Goal: Information Seeking & Learning: Learn about a topic

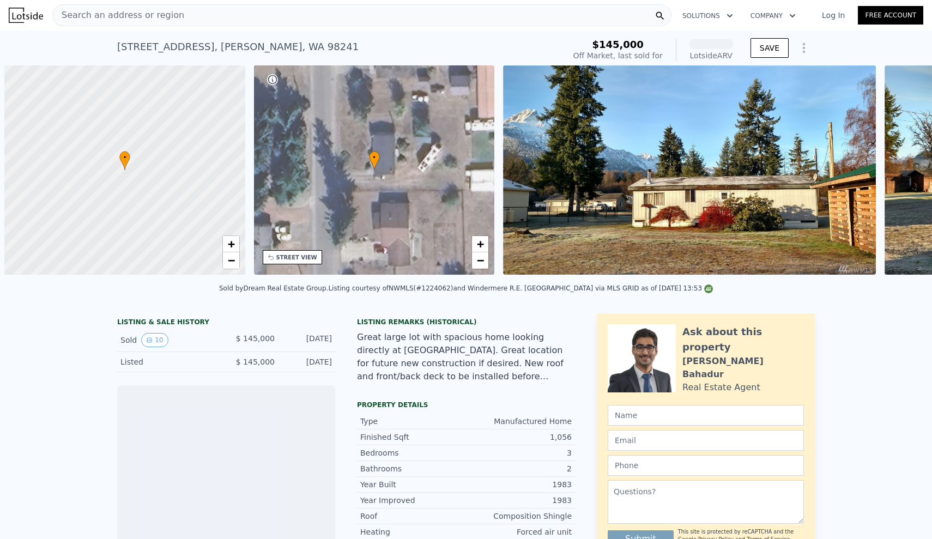
scroll to position [0, 4]
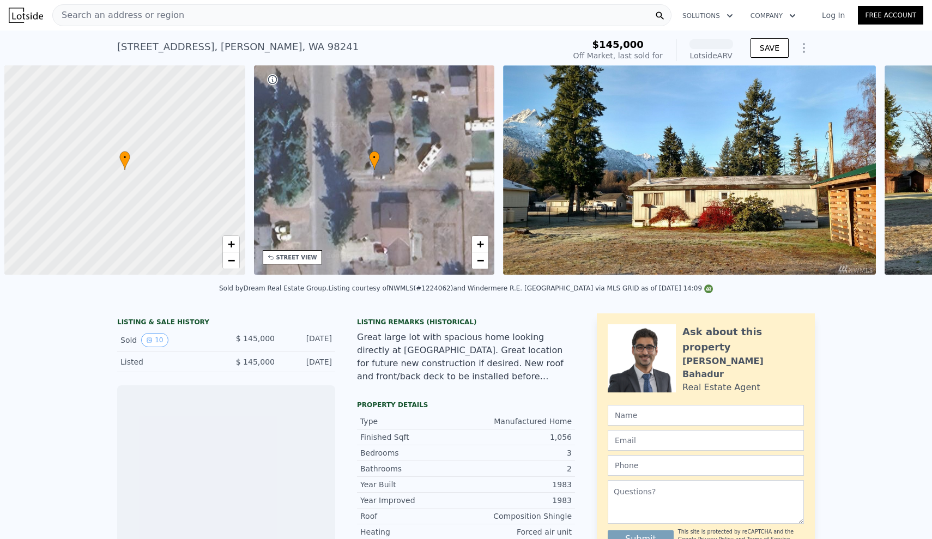
scroll to position [0, 4]
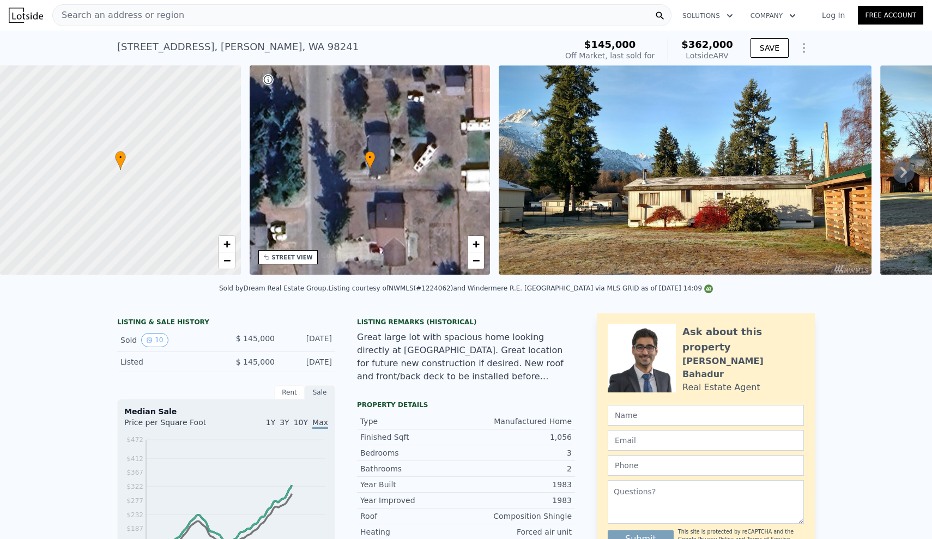
click at [203, 16] on div "Search an address or region" at bounding box center [361, 15] width 619 height 22
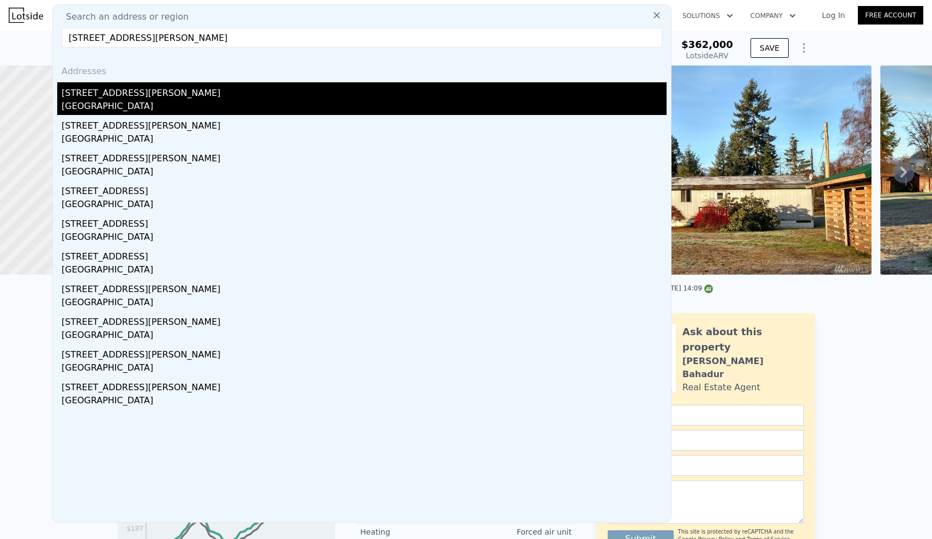
type input "[STREET_ADDRESS][PERSON_NAME]"
click at [129, 105] on div "[GEOGRAPHIC_DATA]" at bounding box center [364, 107] width 605 height 15
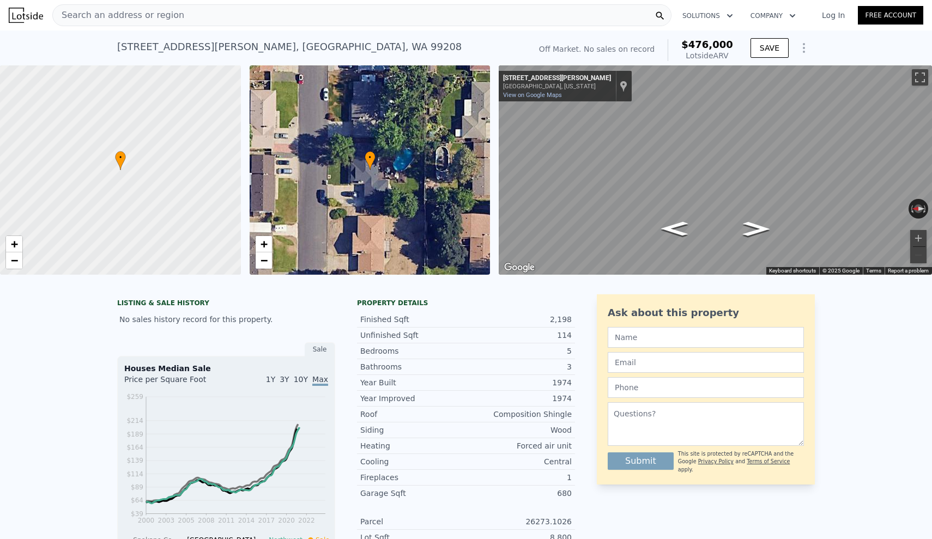
click at [16, 378] on div "LISTING & SALE HISTORY No sales history record for this property. Sale Houses M…" at bounding box center [466, 531] width 932 height 492
click at [35, 345] on div "LISTING & SALE HISTORY No sales history record for this property. Sale Houses M…" at bounding box center [466, 531] width 932 height 492
click at [19, 357] on div "LISTING & SALE HISTORY No sales history record for this property. Sale Houses M…" at bounding box center [466, 531] width 932 height 492
click at [69, 378] on div "LISTING & SALE HISTORY No sales history record for this property. Sale Houses M…" at bounding box center [466, 531] width 932 height 492
click at [85, 374] on div "LISTING & SALE HISTORY No sales history record for this property. Sale Houses M…" at bounding box center [466, 531] width 932 height 492
